Goal: Task Accomplishment & Management: Manage account settings

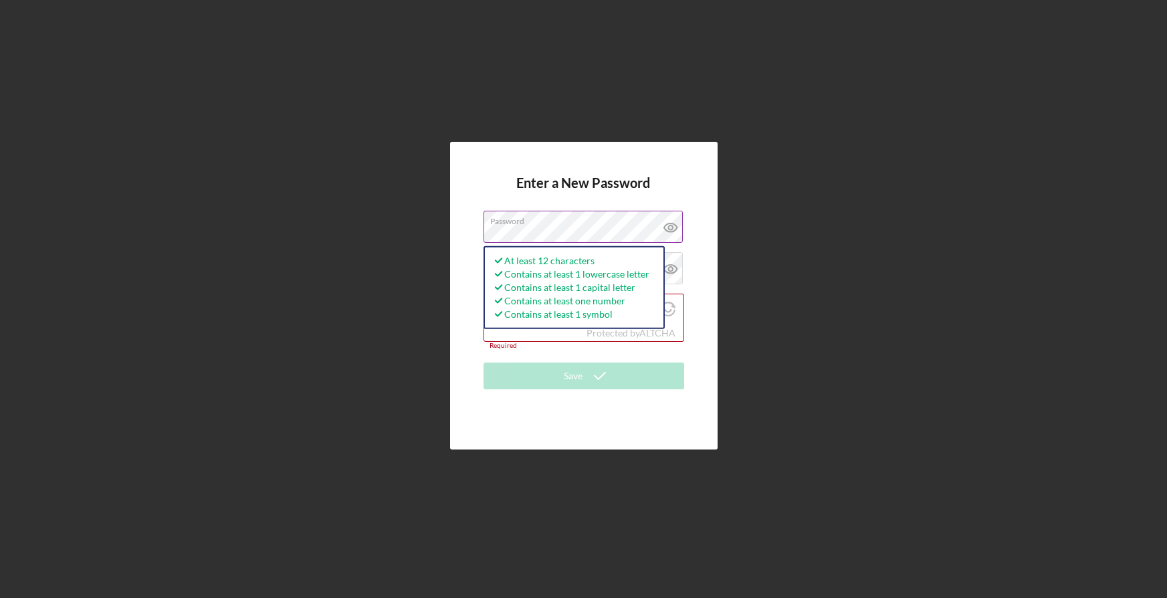
click at [668, 227] on icon at bounding box center [670, 227] width 4 height 4
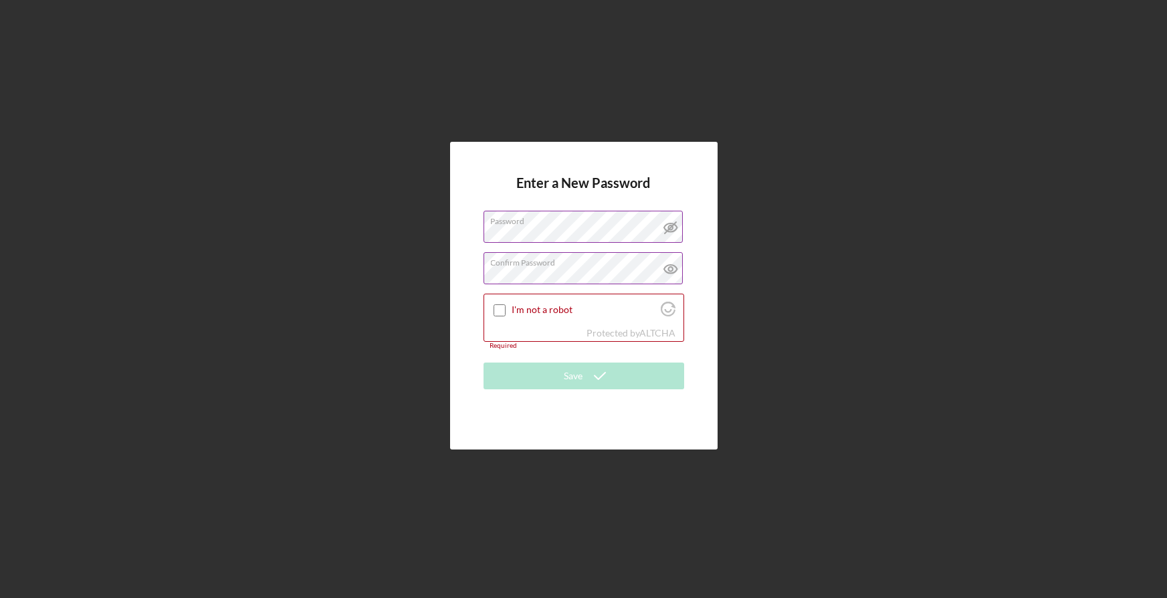
click at [673, 273] on icon at bounding box center [670, 268] width 33 height 33
click at [500, 314] on input "I'm not a robot" at bounding box center [499, 310] width 12 height 12
checkbox input "true"
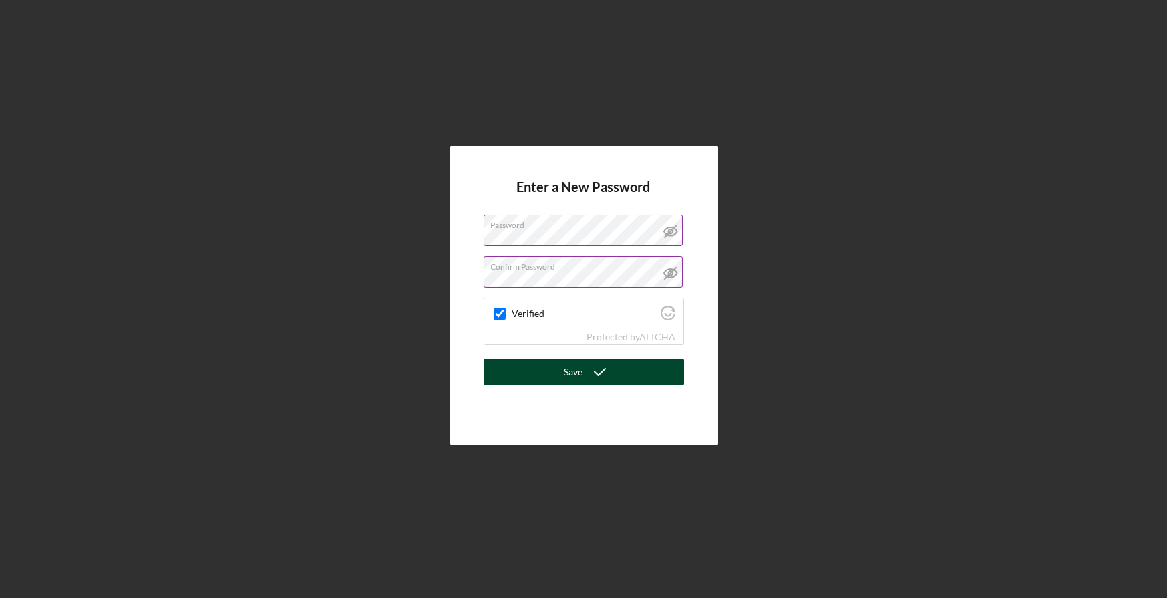
click at [600, 370] on icon "submit" at bounding box center [599, 371] width 33 height 33
